Goal: Information Seeking & Learning: Find specific fact

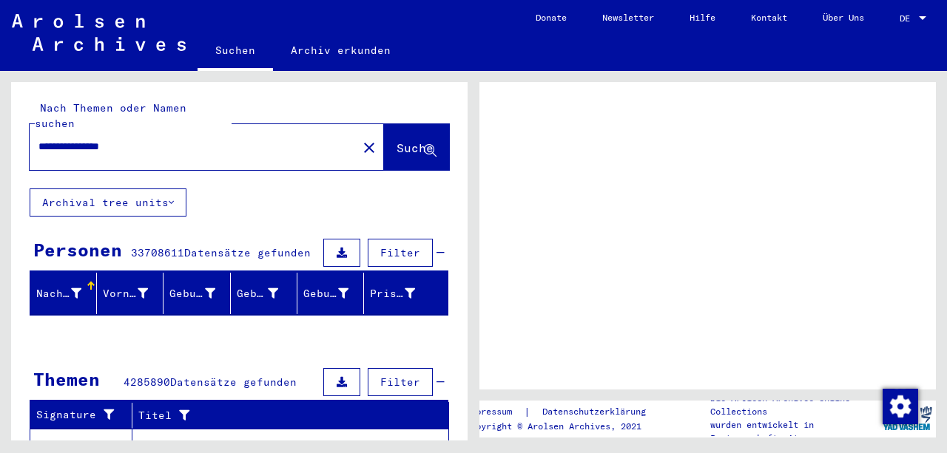
click at [396, 141] on span "Suche" at bounding box center [414, 148] width 37 height 15
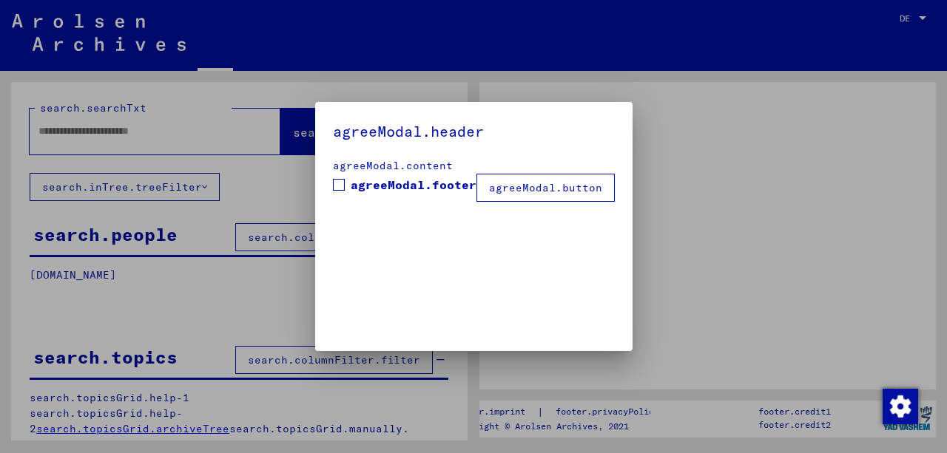
type input "**********"
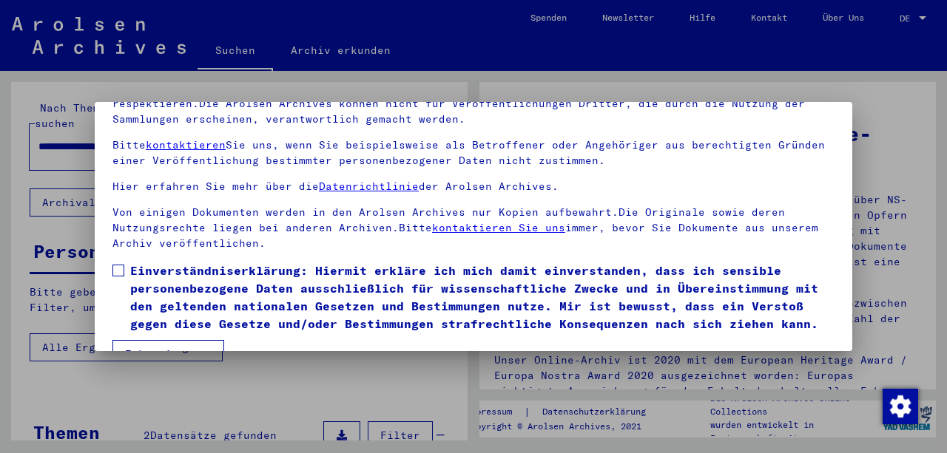
scroll to position [119, 0]
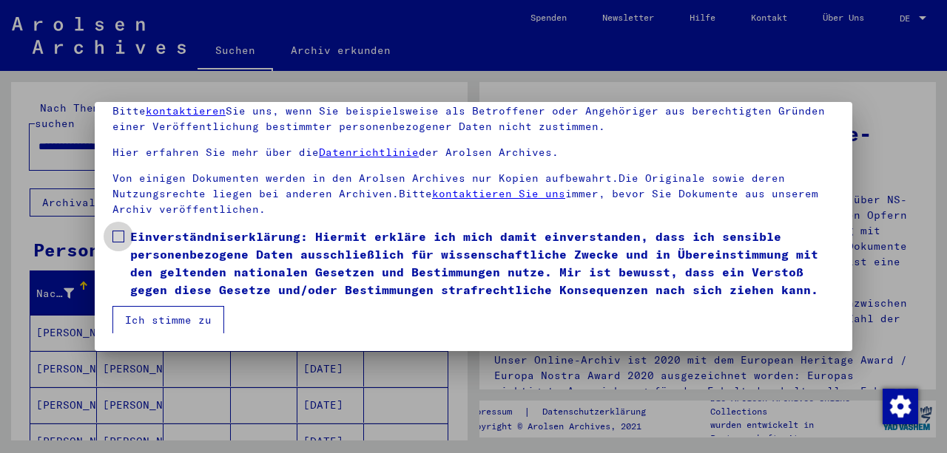
click at [119, 237] on span at bounding box center [118, 237] width 12 height 12
click at [155, 323] on button "Ich stimme zu" at bounding box center [168, 320] width 112 height 28
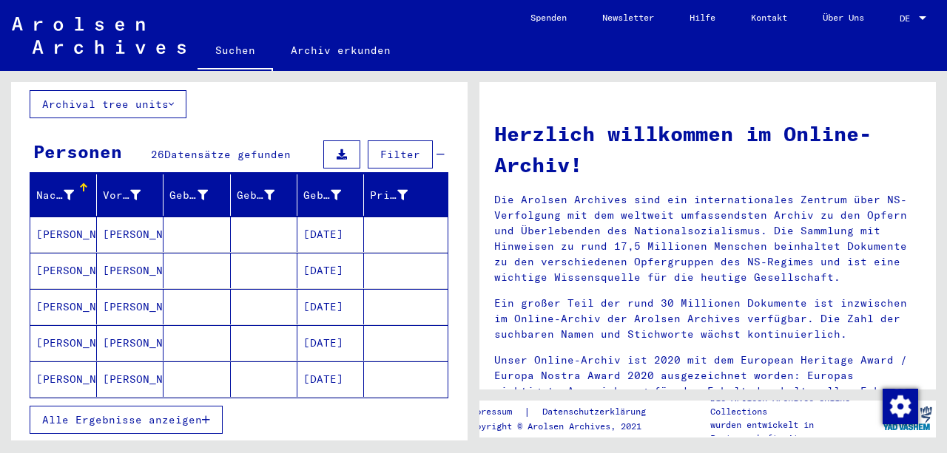
scroll to position [246, 0]
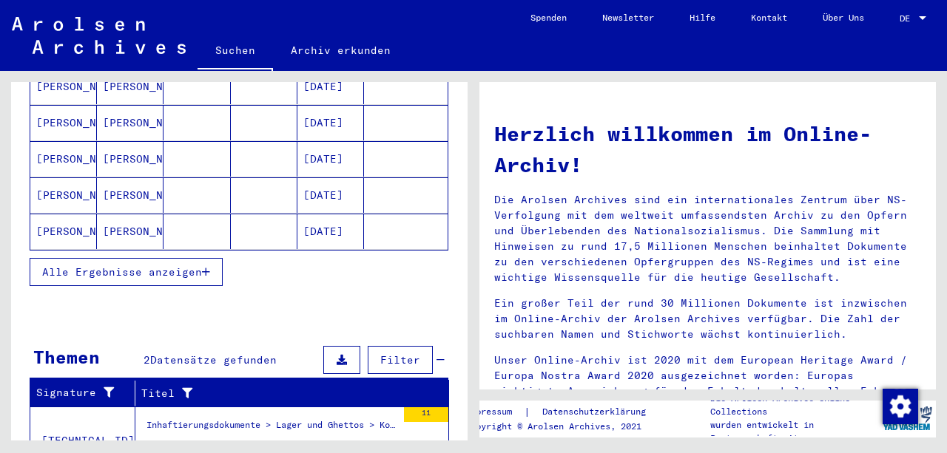
click at [193, 265] on span "Alle Ergebnisse anzeigen" at bounding box center [122, 271] width 160 height 13
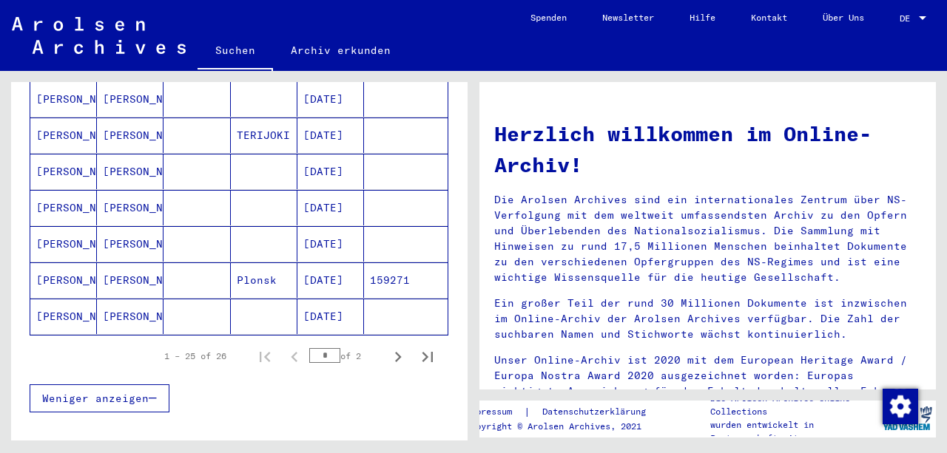
scroll to position [887, 0]
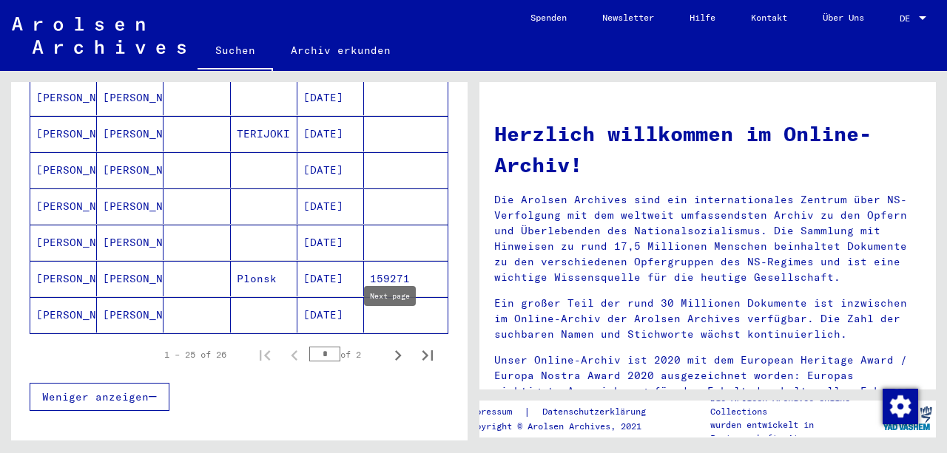
click at [395, 351] on icon "Next page" at bounding box center [398, 356] width 7 height 10
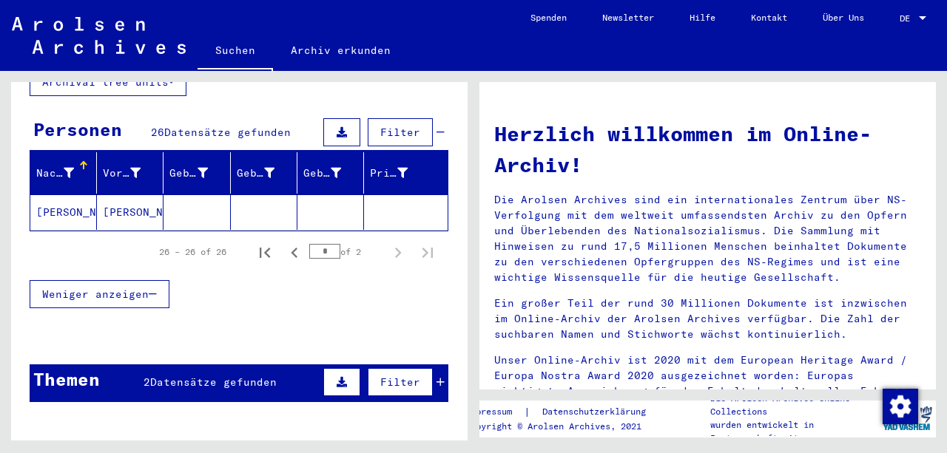
scroll to position [10, 0]
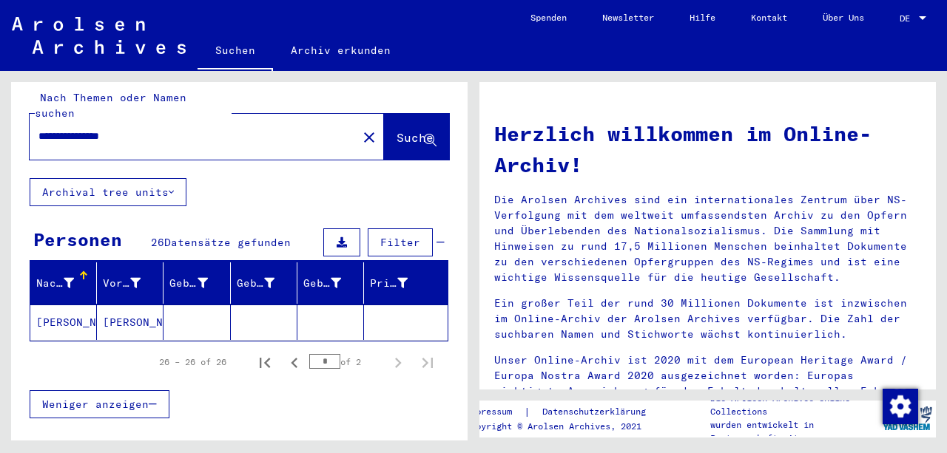
click at [87, 312] on mat-cell "[PERSON_NAME]" at bounding box center [63, 322] width 67 height 35
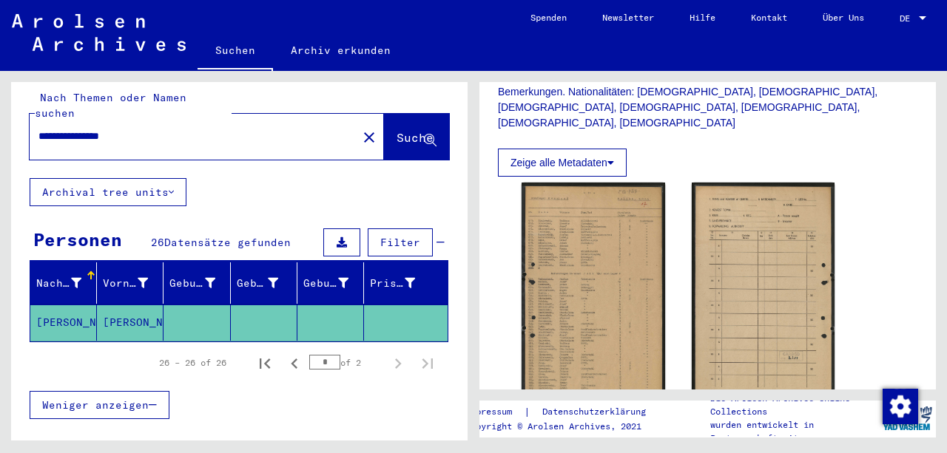
scroll to position [345, 0]
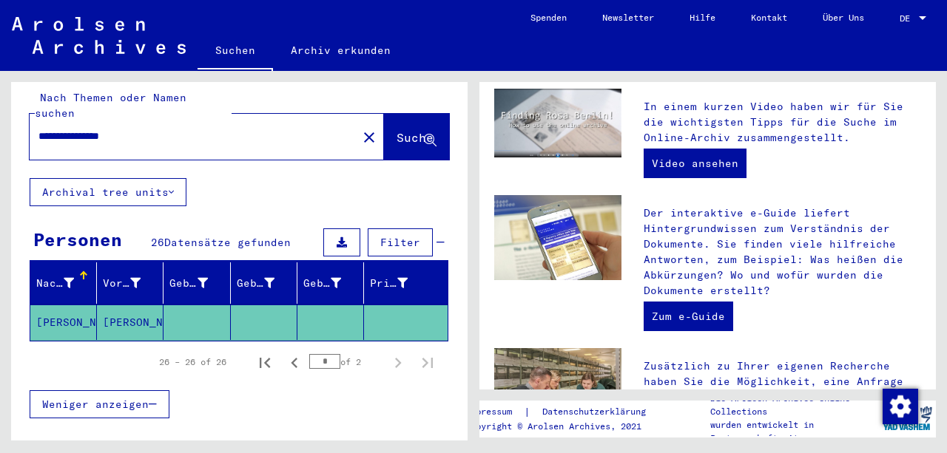
scroll to position [326, 0]
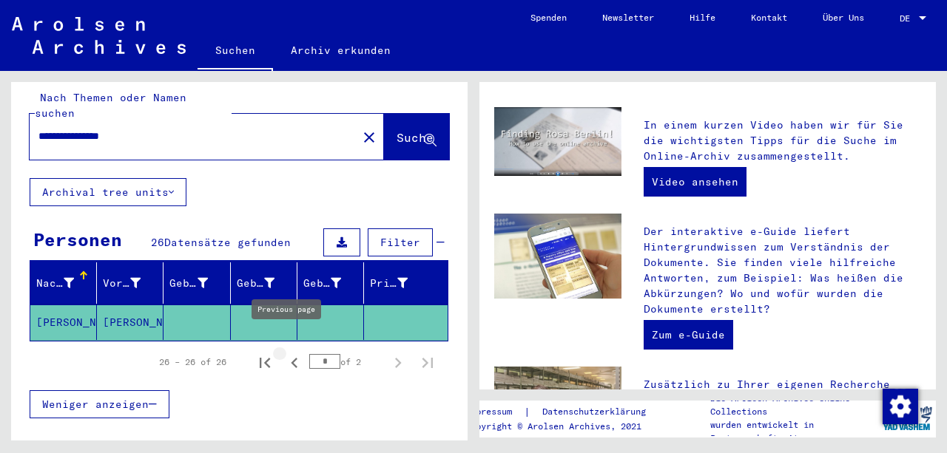
click at [288, 353] on icon "Previous page" at bounding box center [294, 363] width 21 height 21
type input "*"
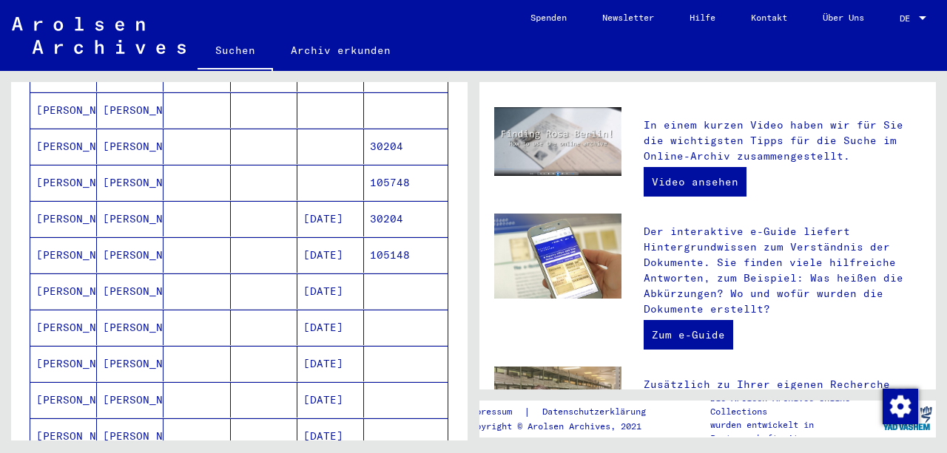
scroll to position [404, 0]
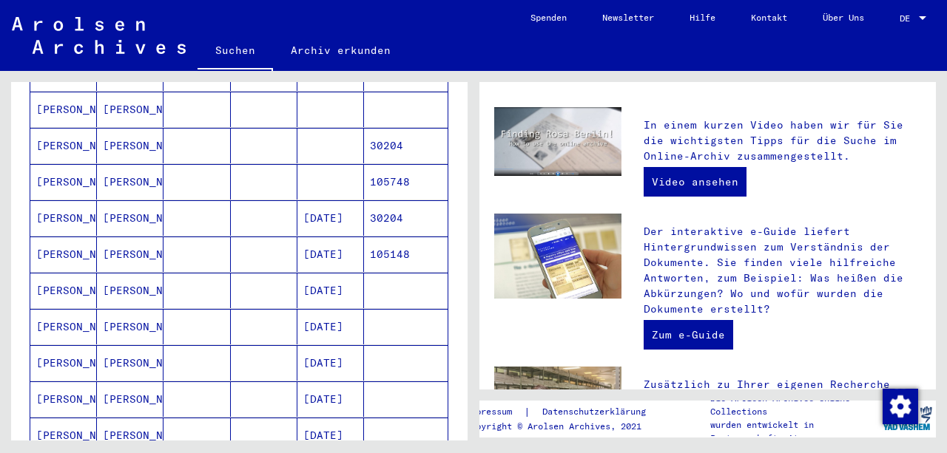
click at [257, 282] on mat-cell at bounding box center [264, 290] width 67 height 35
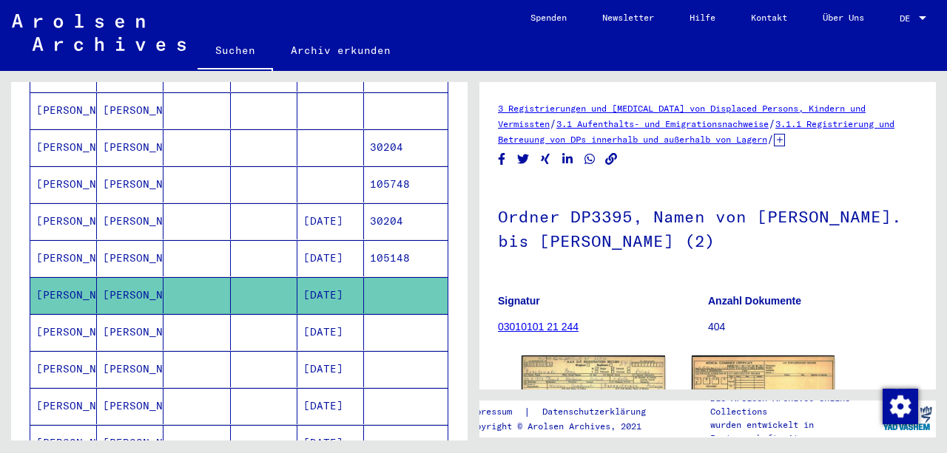
scroll to position [197, 0]
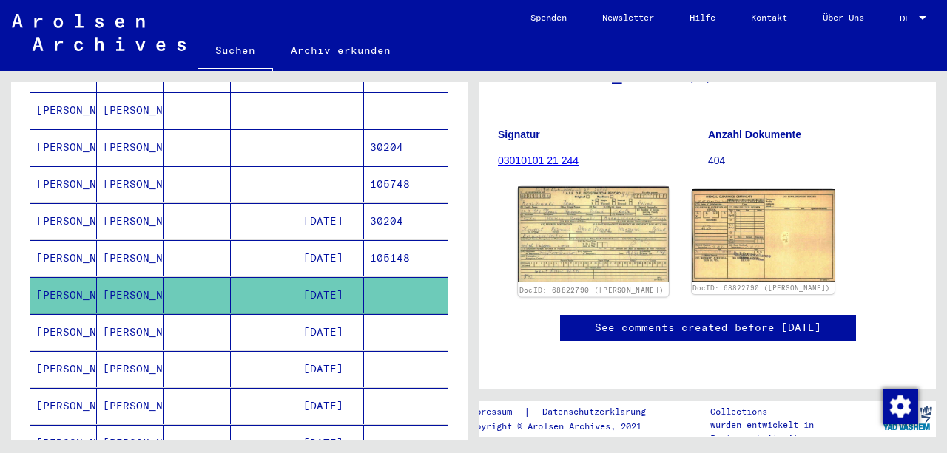
click at [645, 192] on img at bounding box center [593, 234] width 150 height 95
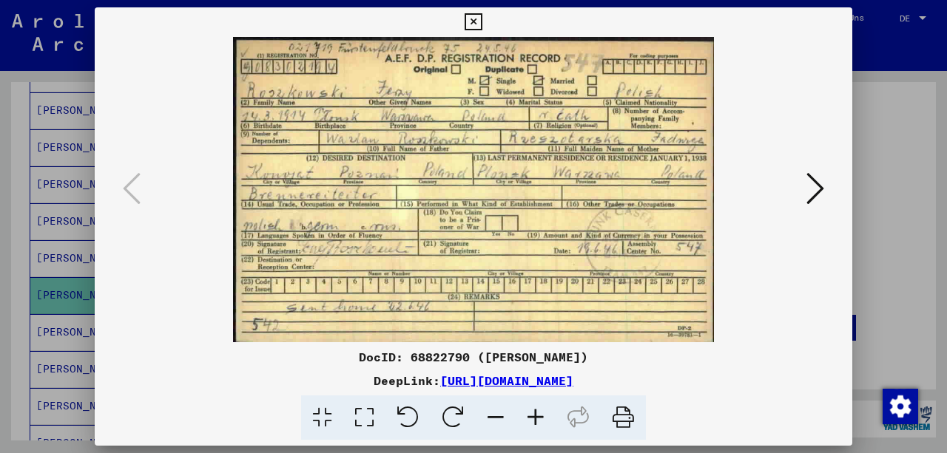
click at [478, 20] on icon at bounding box center [472, 22] width 17 height 18
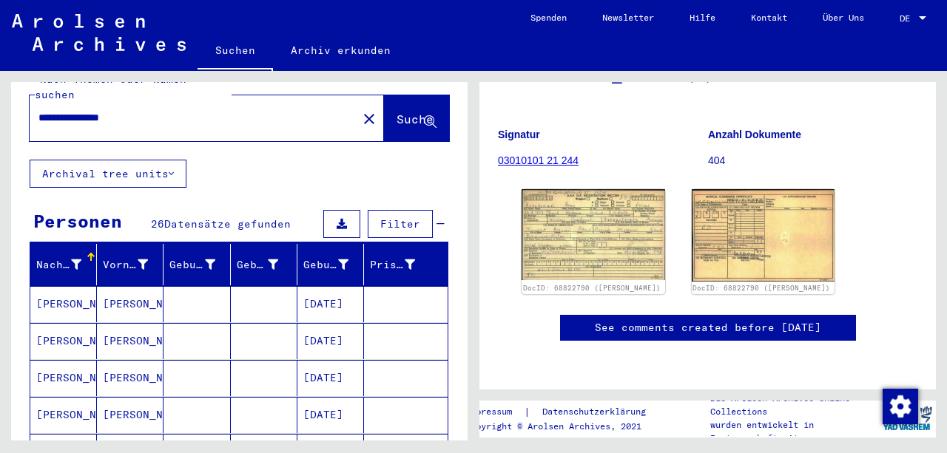
scroll to position [0, 0]
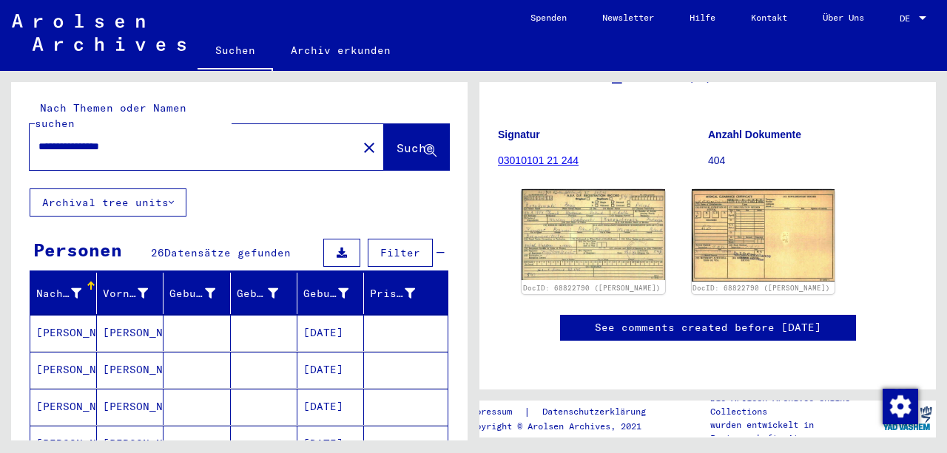
drag, startPoint x: 166, startPoint y: 135, endPoint x: 0, endPoint y: 121, distance: 167.0
click at [0, 121] on div "**********" at bounding box center [236, 256] width 473 height 370
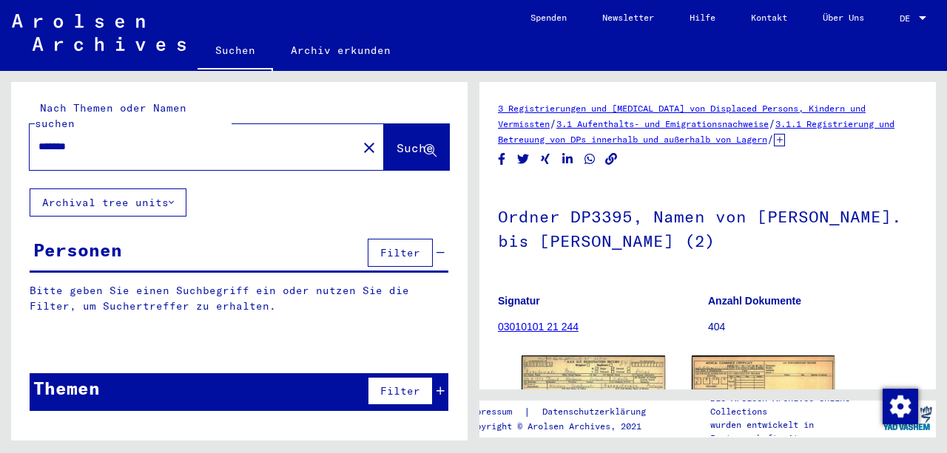
type input "**********"
